Goal: Find contact information: Find contact information

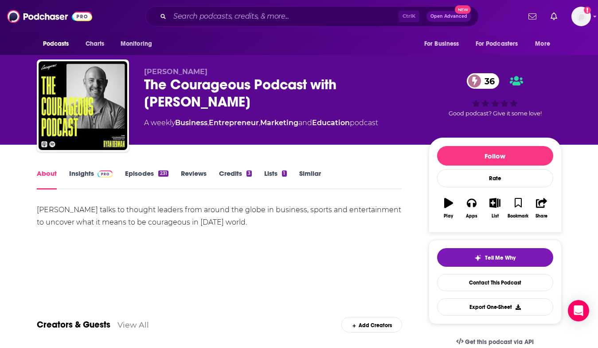
click at [82, 173] on link "Insights" at bounding box center [91, 179] width 44 height 20
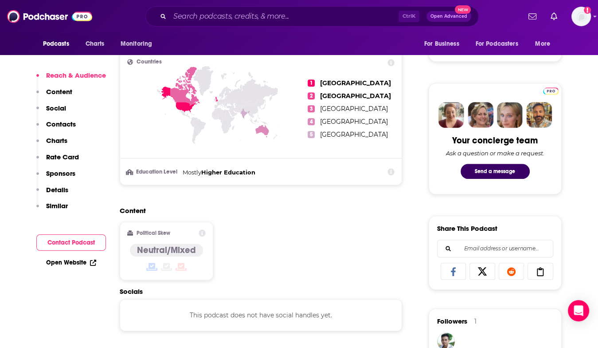
scroll to position [576, 0]
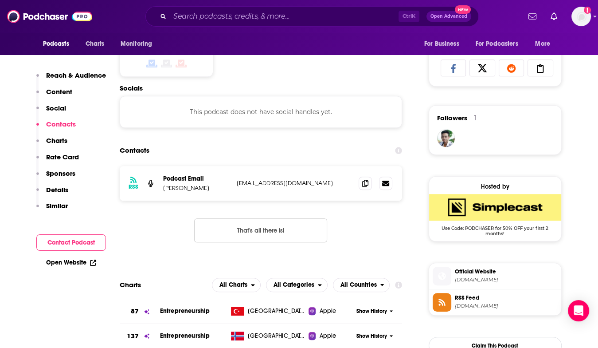
click at [254, 184] on p "[EMAIL_ADDRESS][DOMAIN_NAME]" at bounding box center [294, 183] width 115 height 8
copy div "[EMAIL_ADDRESS][DOMAIN_NAME] [EMAIL_ADDRESS][DOMAIN_NAME]"
